Goal: Task Accomplishment & Management: Complete application form

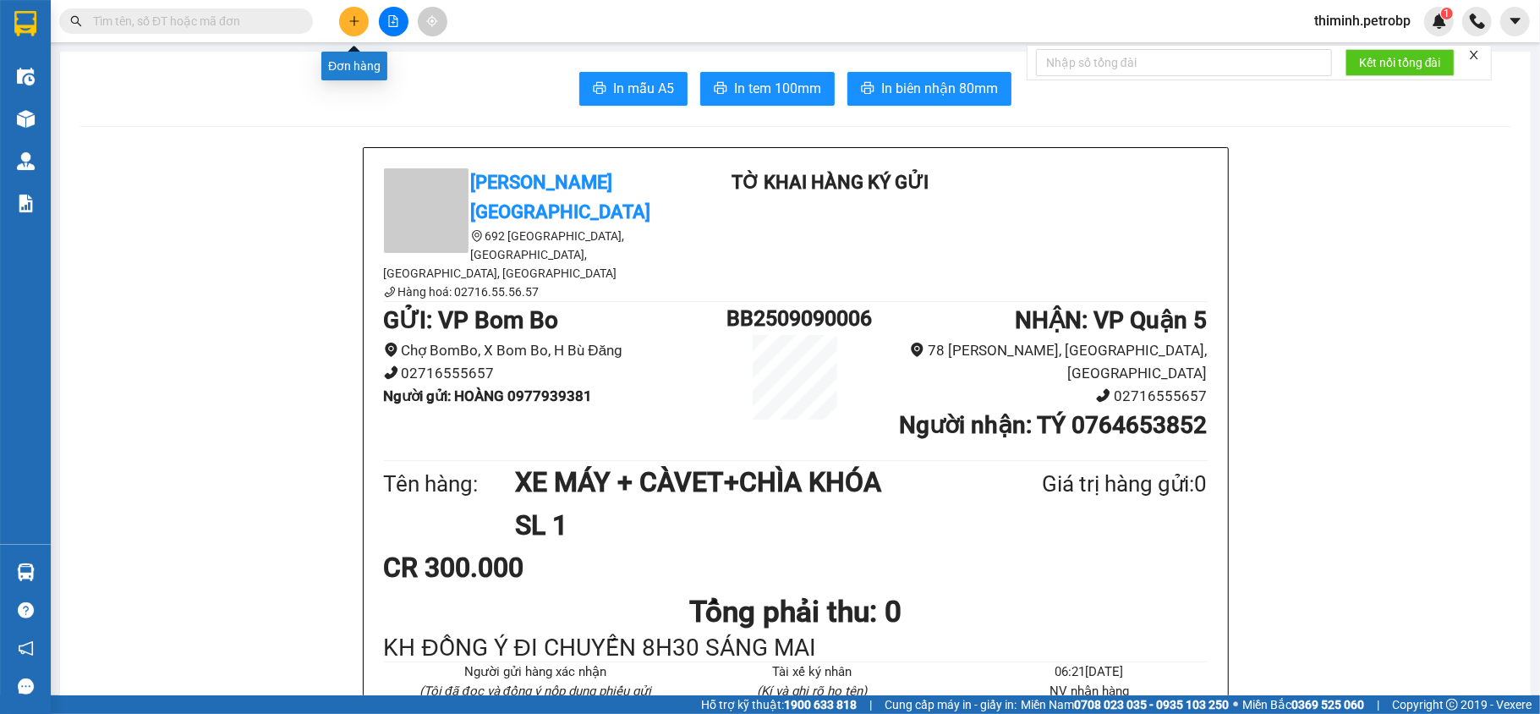
click at [355, 18] on icon "plus" at bounding box center [354, 21] width 12 height 12
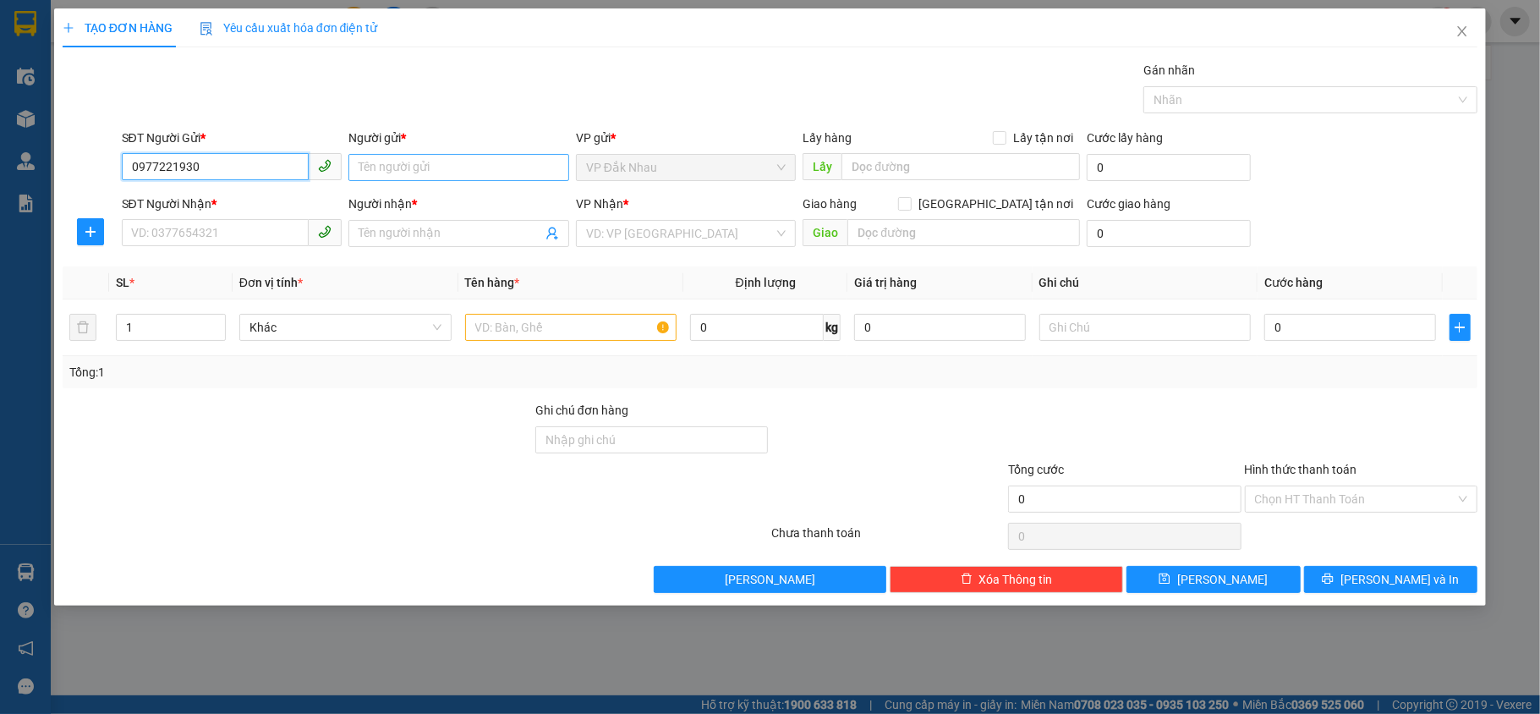
type input "0977221930"
click at [420, 176] on input "Người gửi *" at bounding box center [458, 167] width 221 height 27
drag, startPoint x: 167, startPoint y: 160, endPoint x: 144, endPoint y: 208, distance: 53.3
click at [123, 189] on form "SĐT Người Gửi * 0977221930 0977221930 Người gửi * Tên người gửi VP gửi * VP Đắk…" at bounding box center [771, 191] width 1416 height 125
click at [384, 170] on input "Người gửi *" at bounding box center [458, 167] width 221 height 27
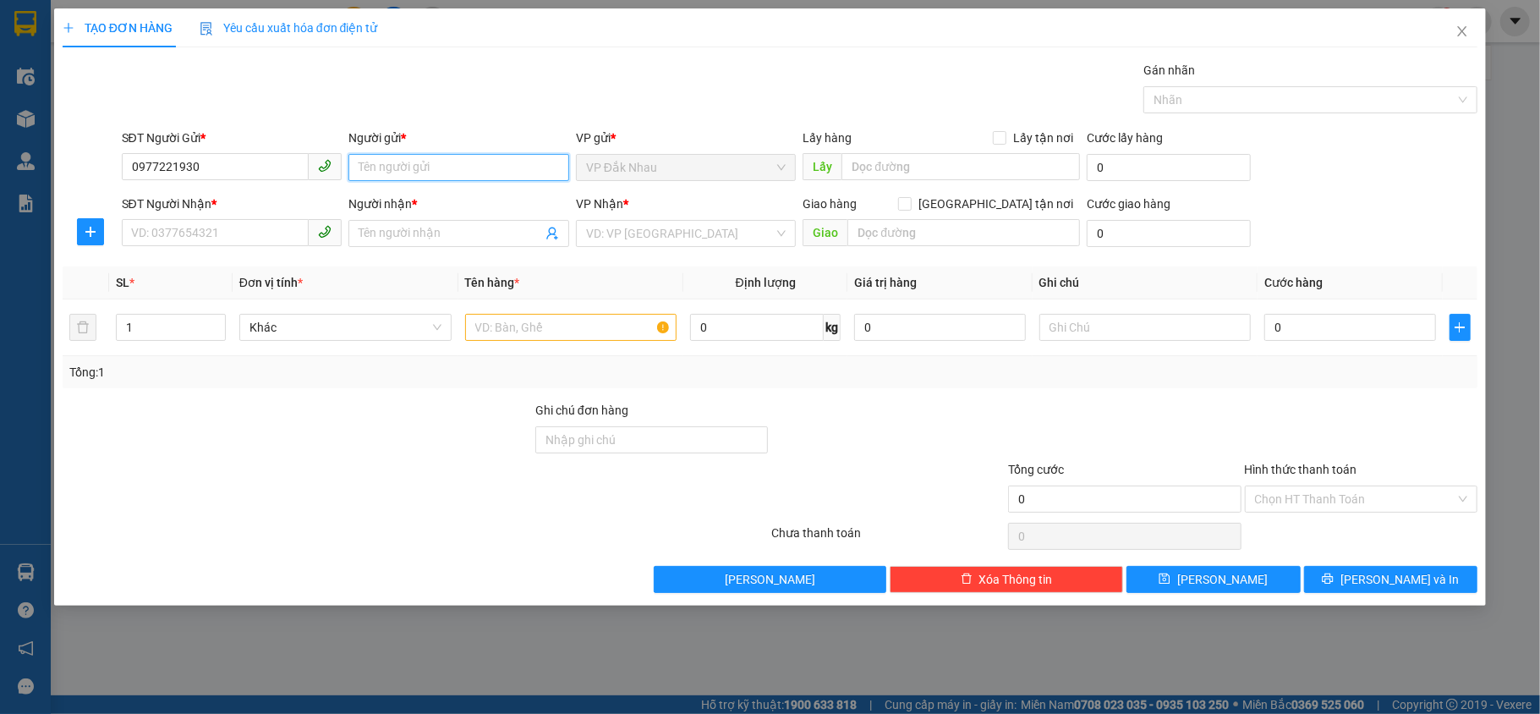
click at [384, 170] on input "Người gửi *" at bounding box center [458, 167] width 221 height 27
type input "k"
click at [232, 223] on input "SĐT Người Nhận *" at bounding box center [216, 232] width 188 height 27
type input "0989673872"
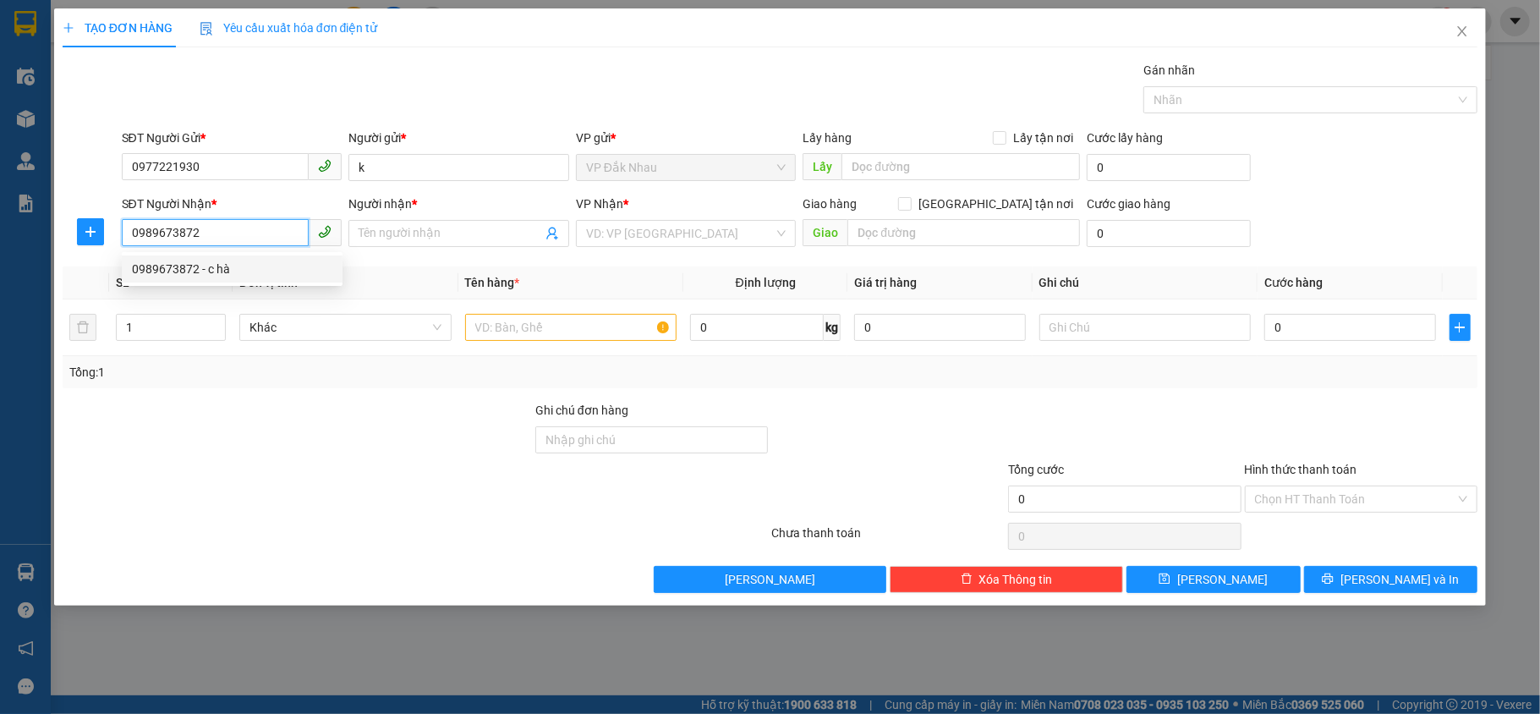
click at [252, 275] on div "0989673872 - c hà" at bounding box center [232, 269] width 200 height 19
type input "c hà"
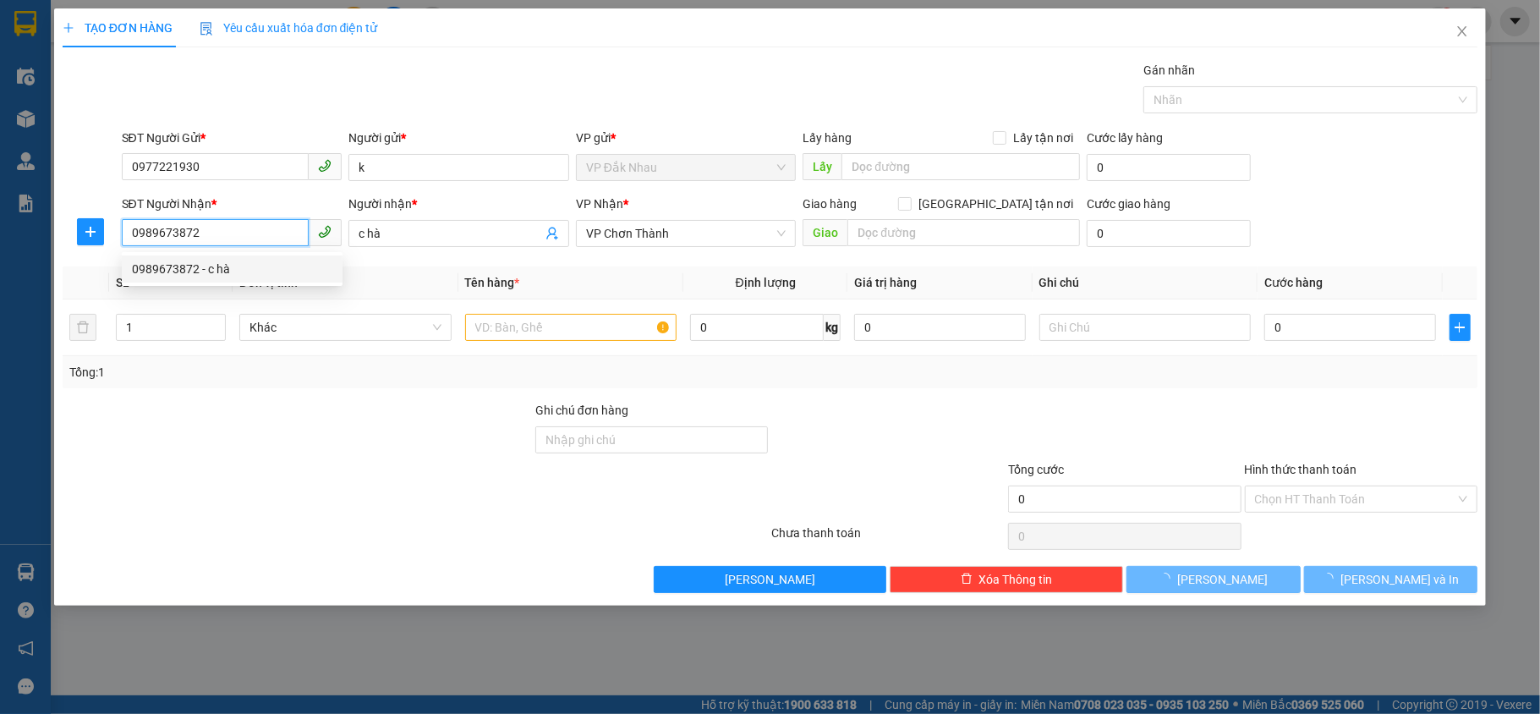
type input "30.000"
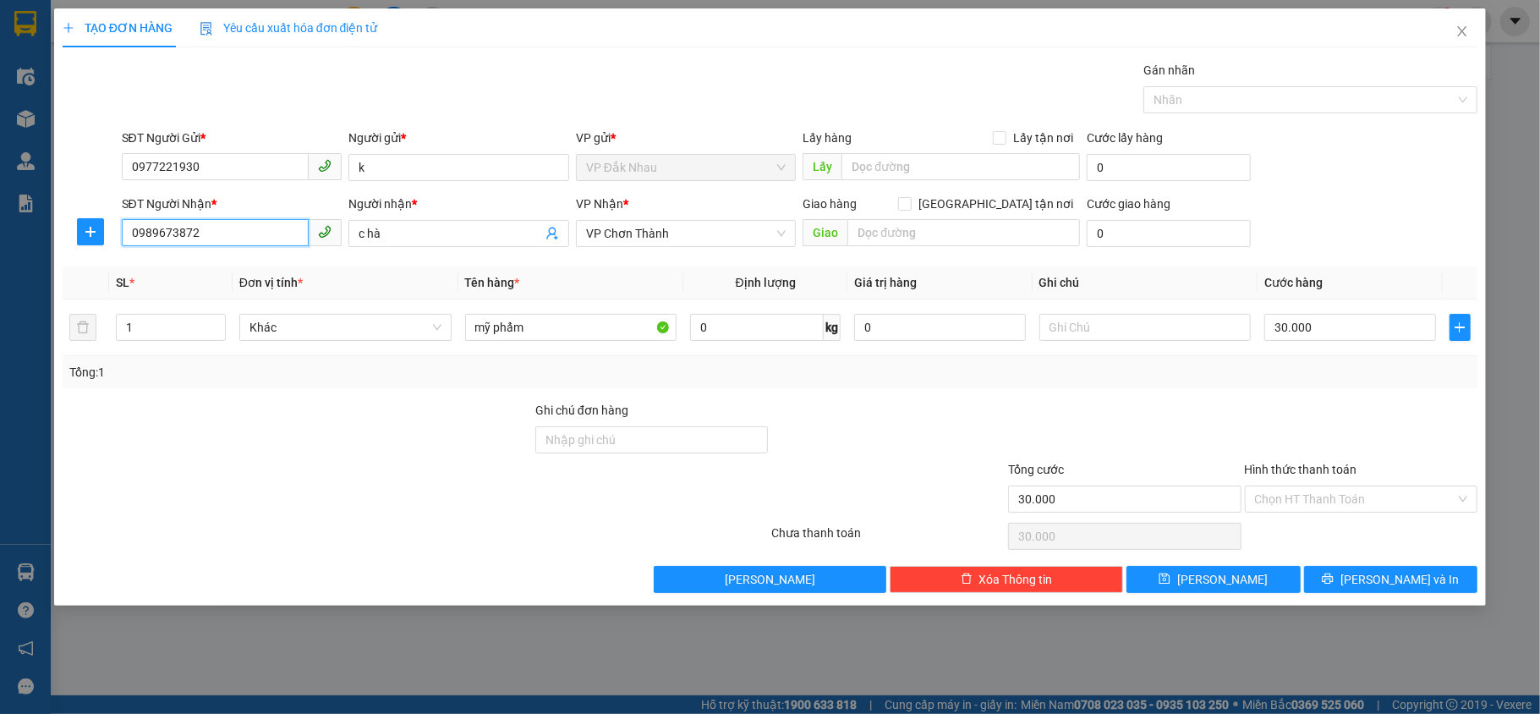
click at [251, 240] on input "0989673872" at bounding box center [216, 232] width 188 height 27
click at [247, 275] on div "0989673872 - c hà" at bounding box center [232, 269] width 200 height 19
type input "0989673872"
click at [95, 239] on icon "plus" at bounding box center [91, 232] width 14 height 14
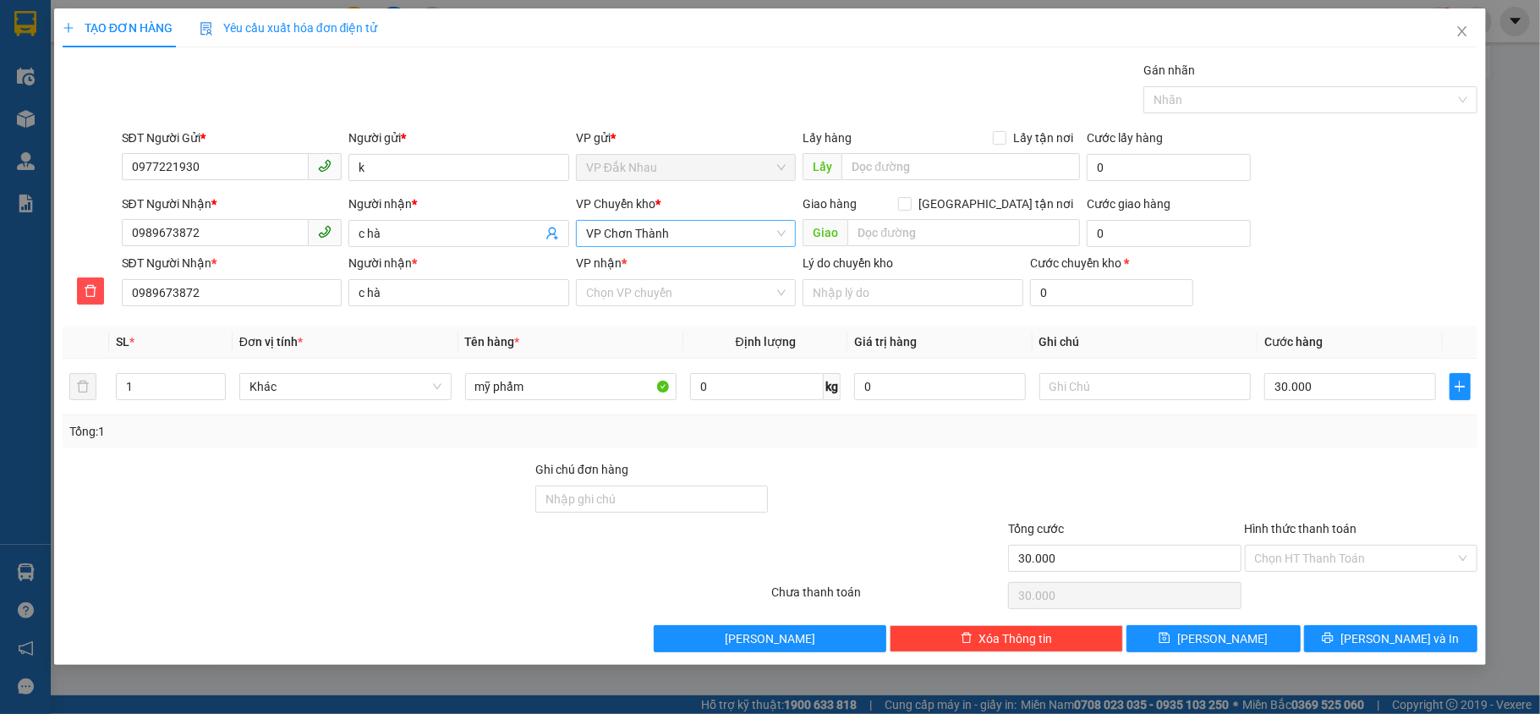
click at [681, 233] on span "VP Chơn Thành" at bounding box center [686, 233] width 200 height 25
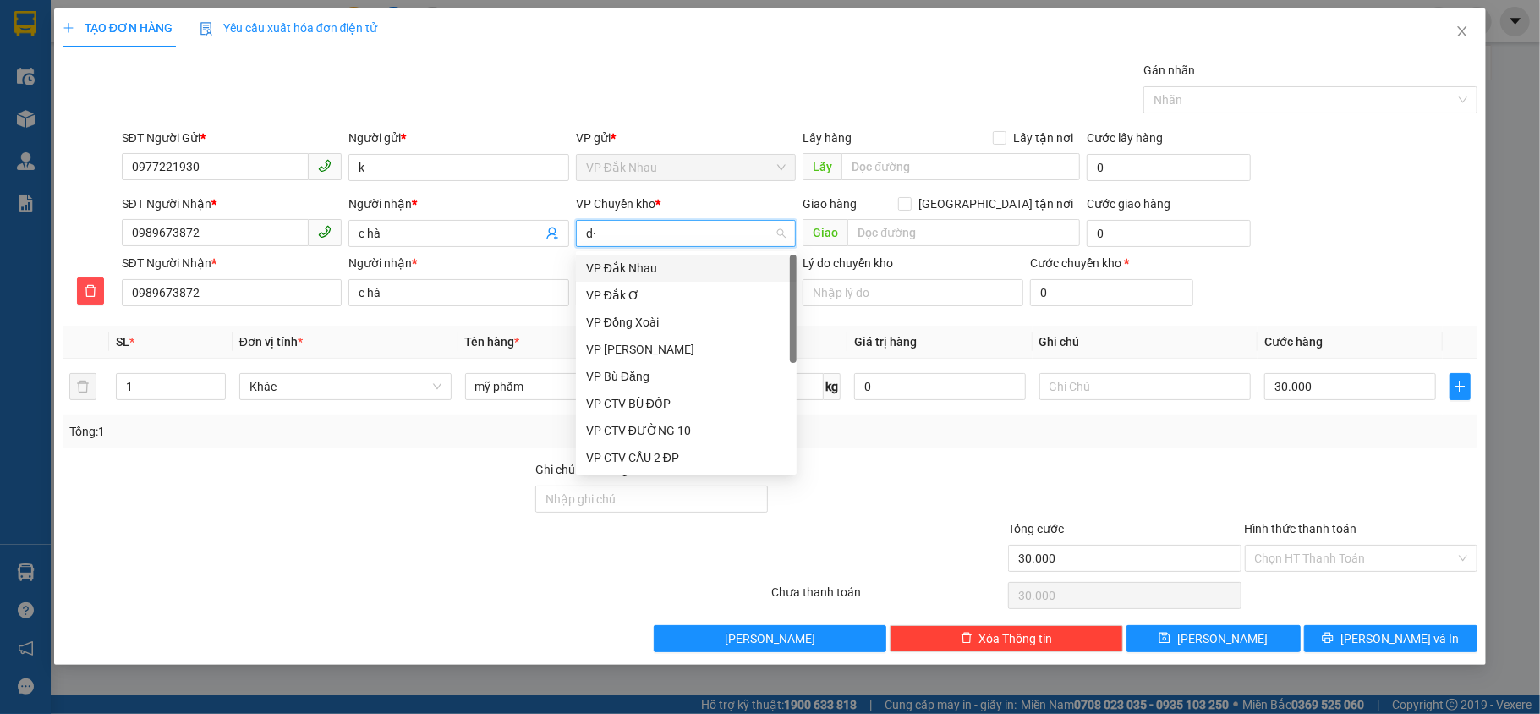
type input "d"
type input "đ"
click at [670, 320] on div "VP Đồng Xoài" at bounding box center [686, 322] width 200 height 19
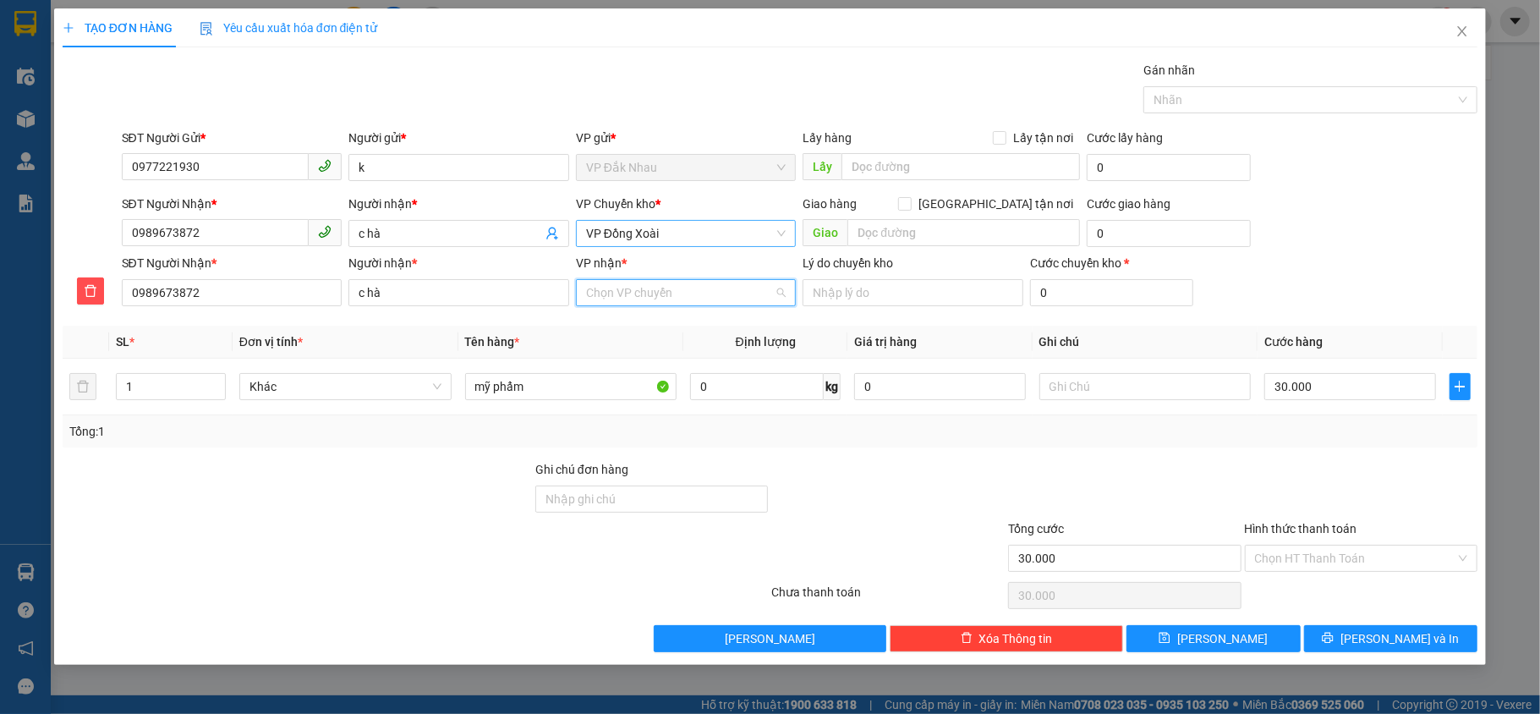
click at [663, 305] on input "VP nhận *" at bounding box center [680, 292] width 189 height 25
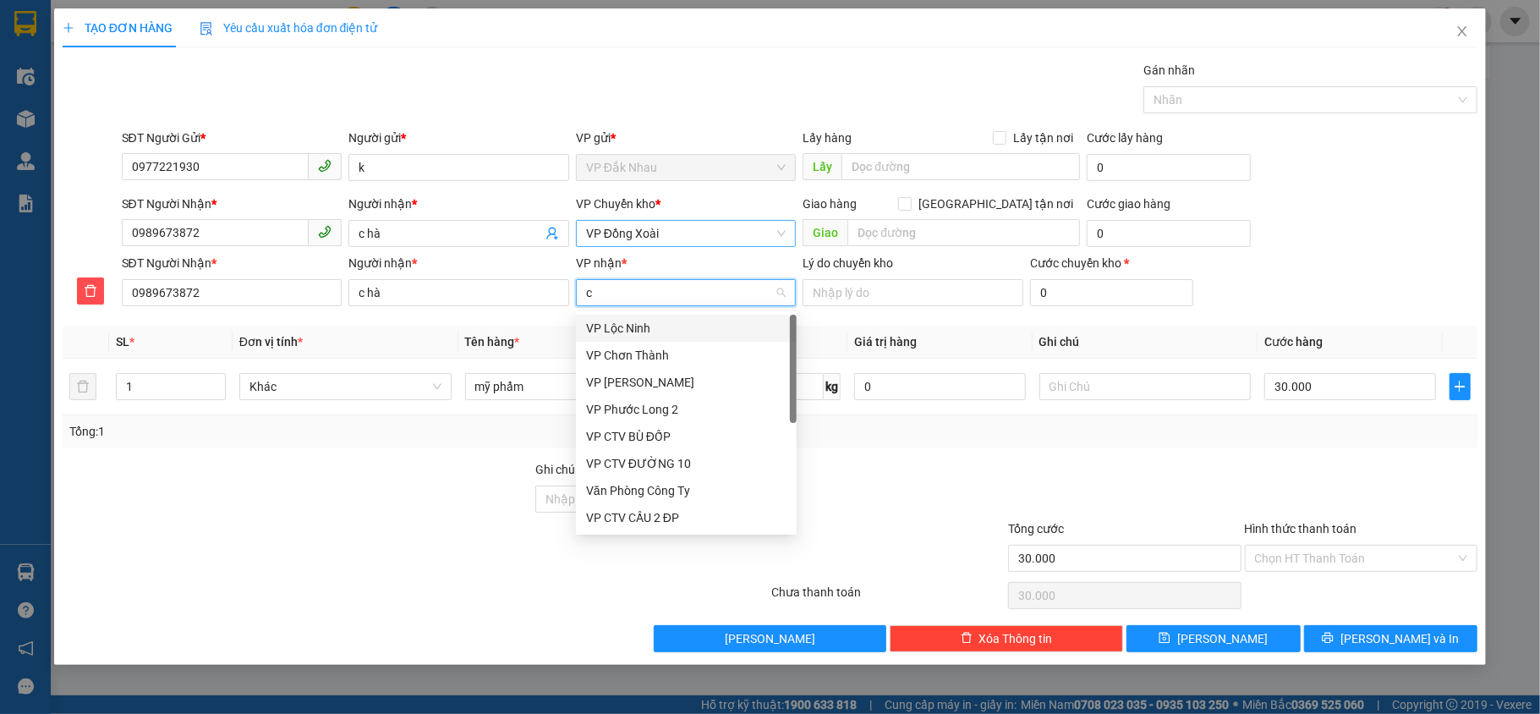
type input "ch"
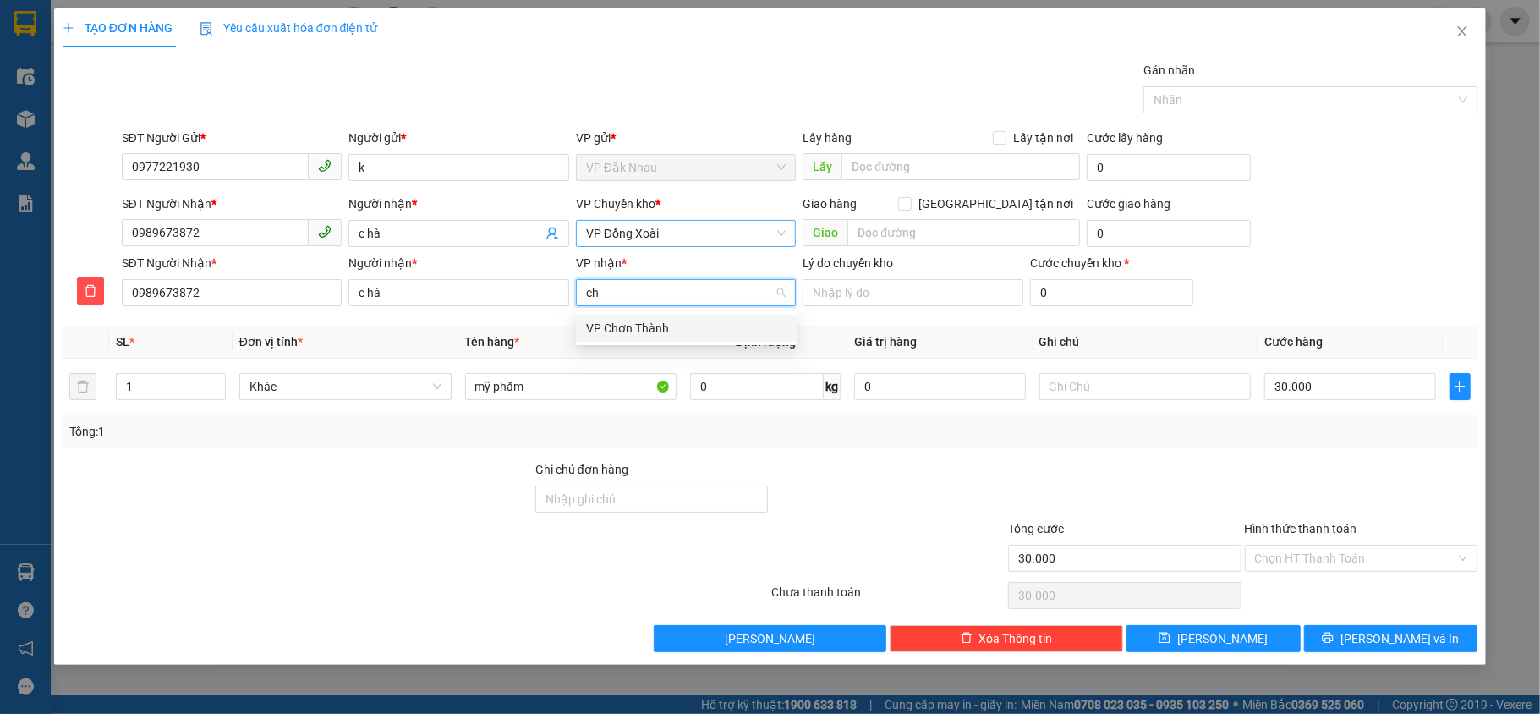
click at [665, 327] on div "VP Chơn Thành" at bounding box center [686, 328] width 200 height 19
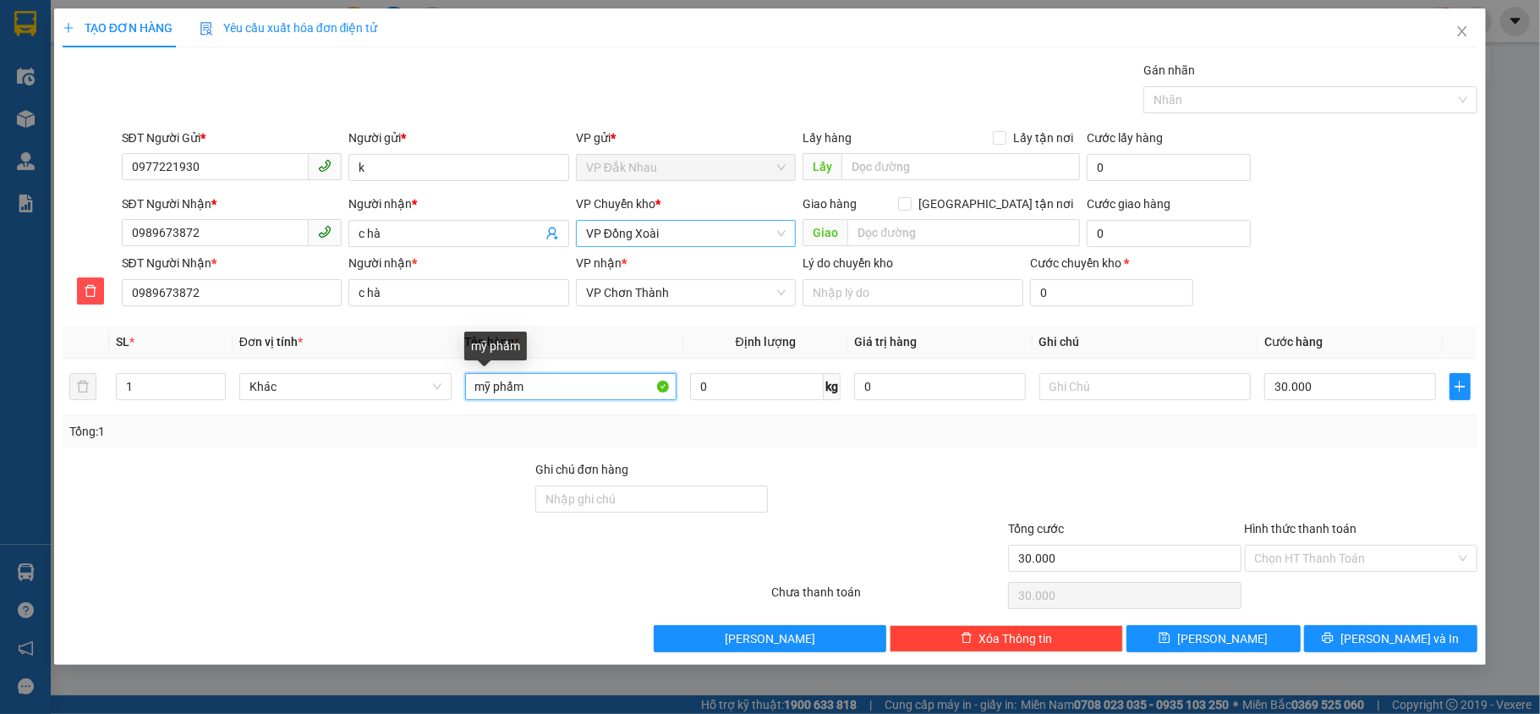
drag, startPoint x: 553, startPoint y: 384, endPoint x: 369, endPoint y: 418, distance: 187.5
click at [369, 418] on div "SL * Đơn vị tính * Tên hàng * Định lượng Giá trị hàng Ghi chú Cước hàng 1 Khác …" at bounding box center [771, 387] width 1416 height 122
type input "hộp giấy nhỏ"
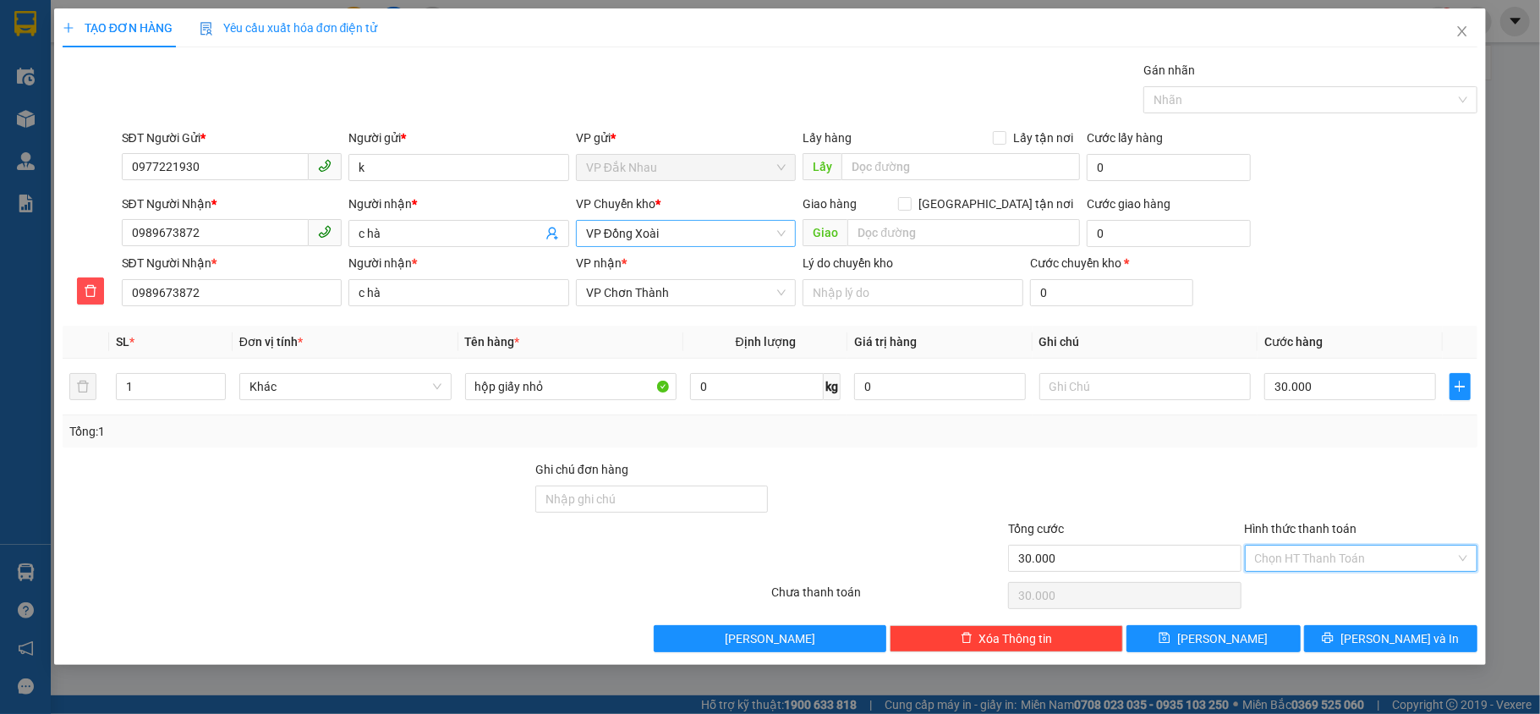
click at [1287, 558] on input "Hình thức thanh toán" at bounding box center [1355, 558] width 201 height 25
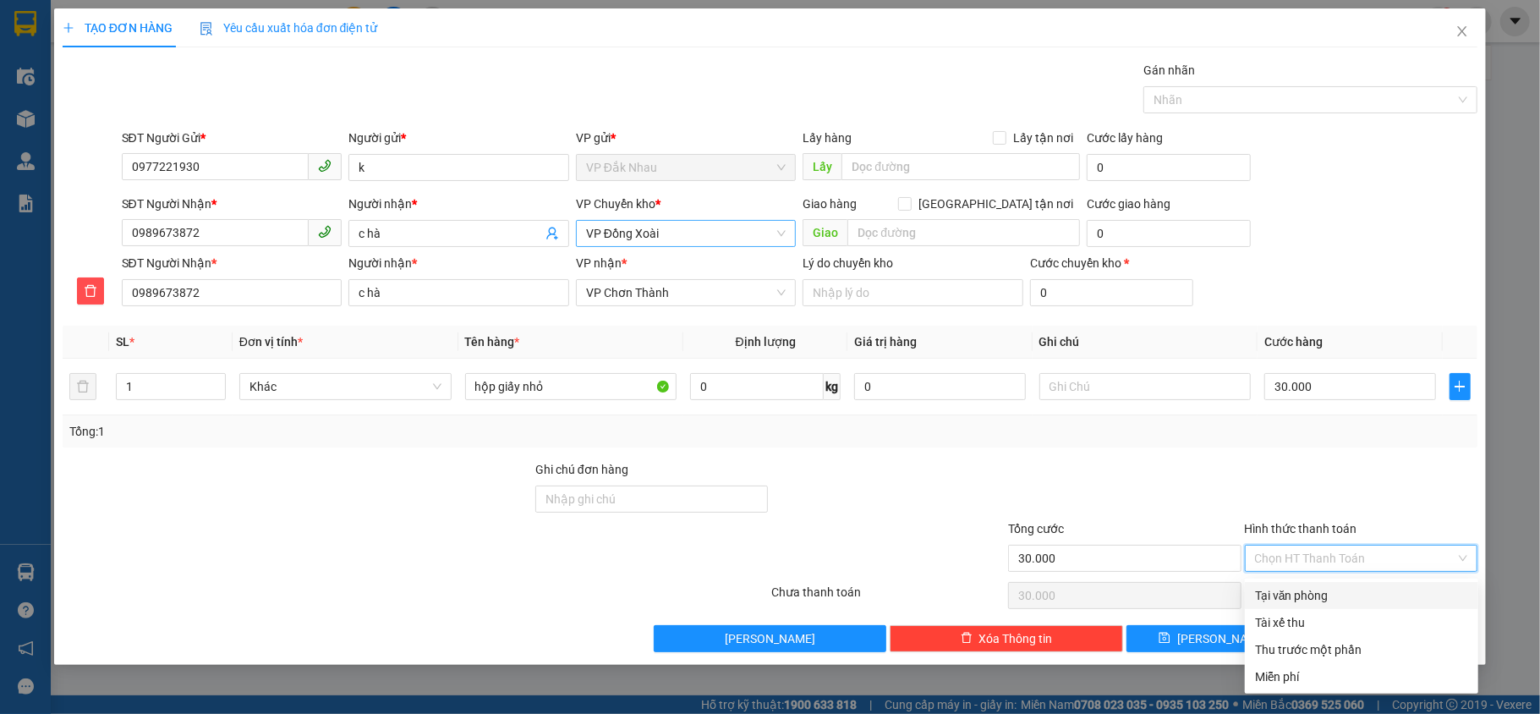
click at [1292, 599] on div "Tại văn phòng" at bounding box center [1361, 595] width 213 height 19
type input "0"
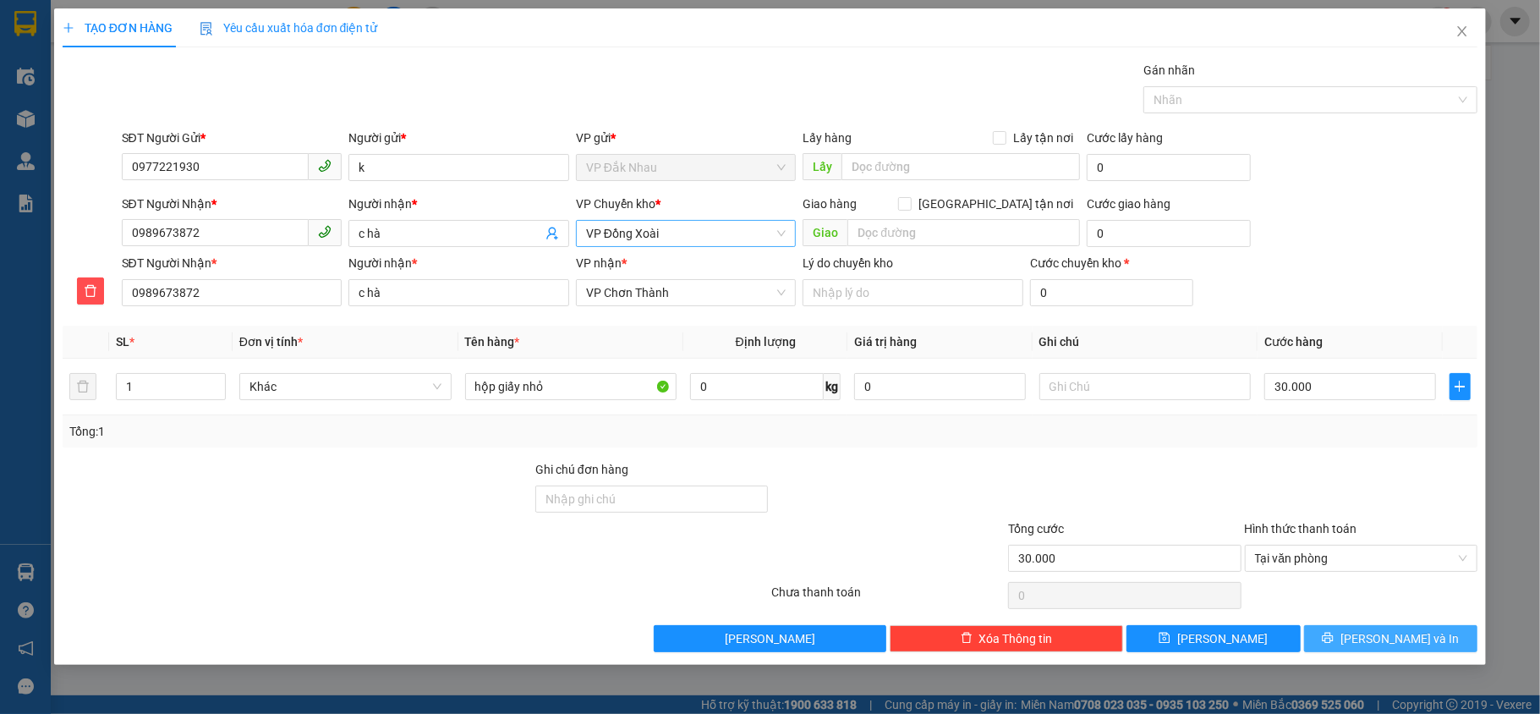
click at [1317, 640] on button "Lưu và In" at bounding box center [1391, 638] width 174 height 27
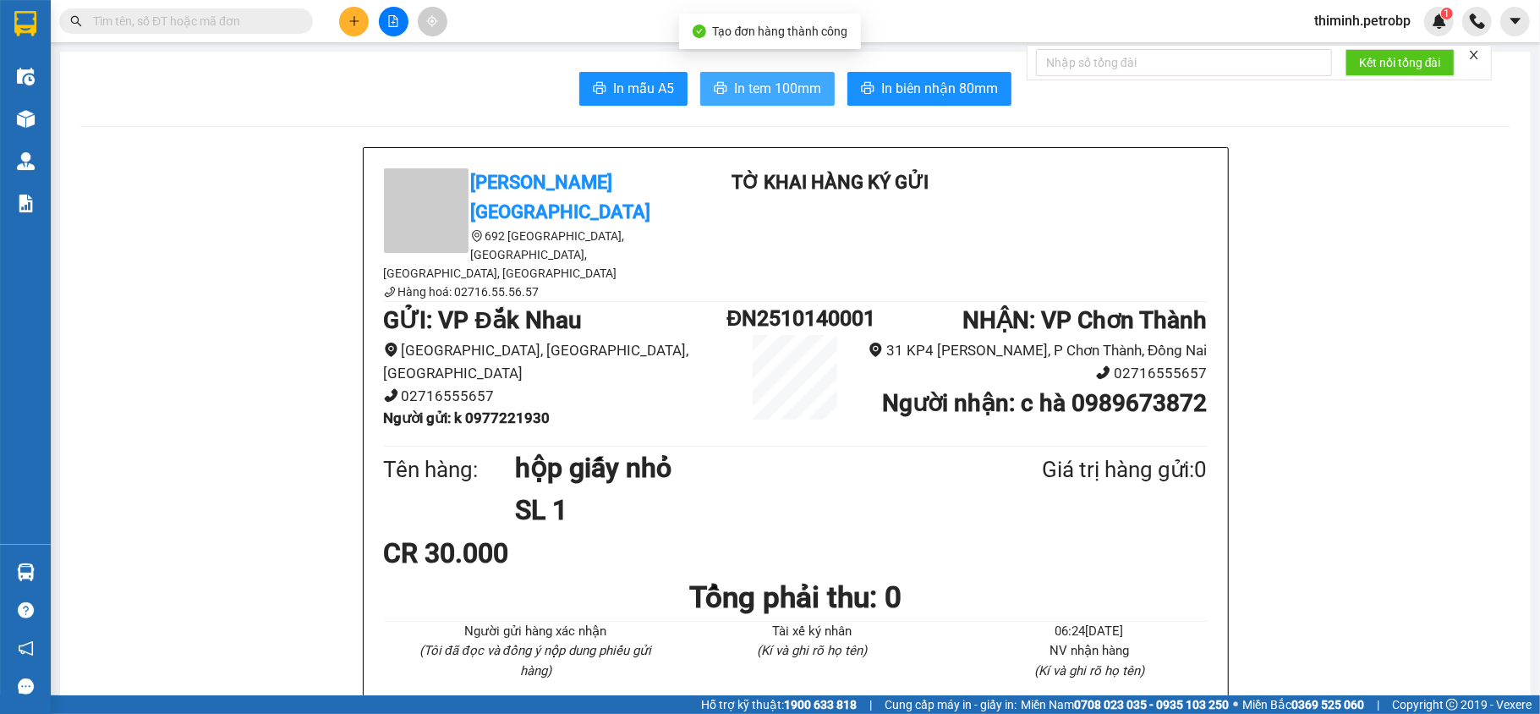
click at [749, 88] on span "In tem 100mm" at bounding box center [777, 88] width 87 height 21
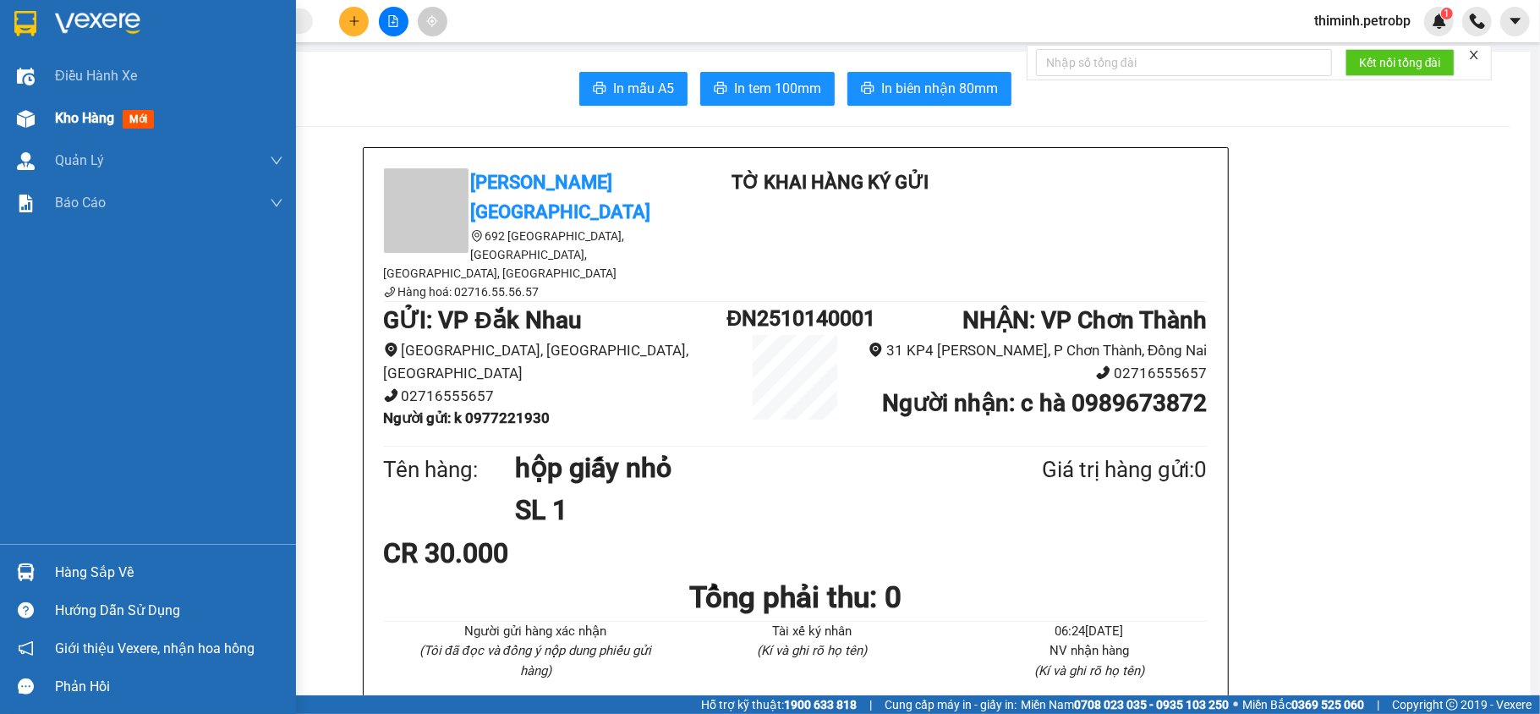
click at [66, 110] on span "Kho hàng" at bounding box center [84, 118] width 59 height 16
